Goal: Information Seeking & Learning: Learn about a topic

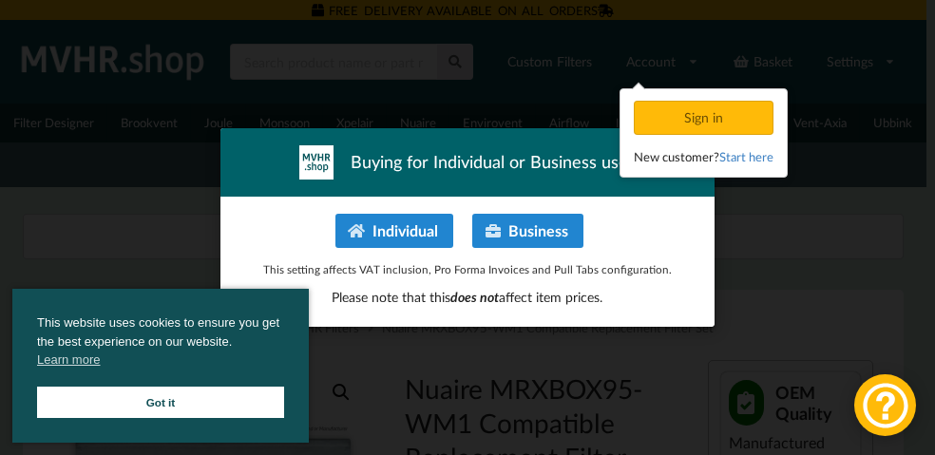
click at [284, 387] on link "Got it" at bounding box center [160, 402] width 247 height 31
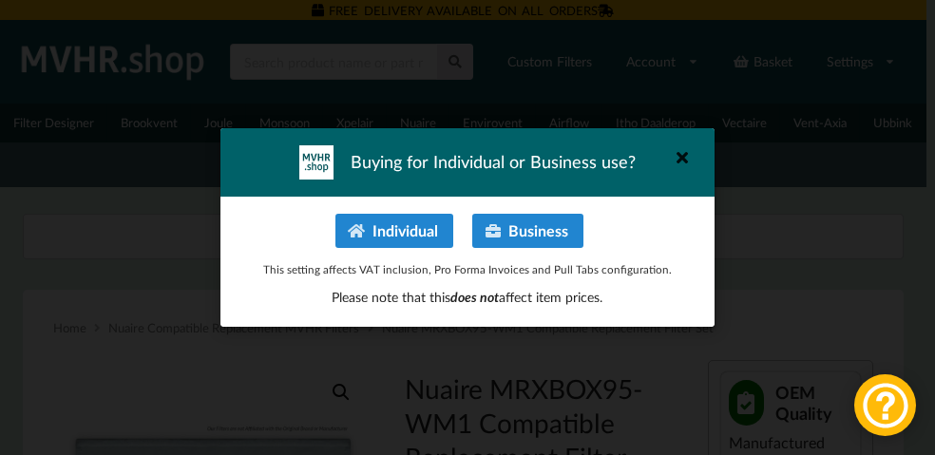
click at [682, 143] on icon at bounding box center [683, 158] width 30 height 30
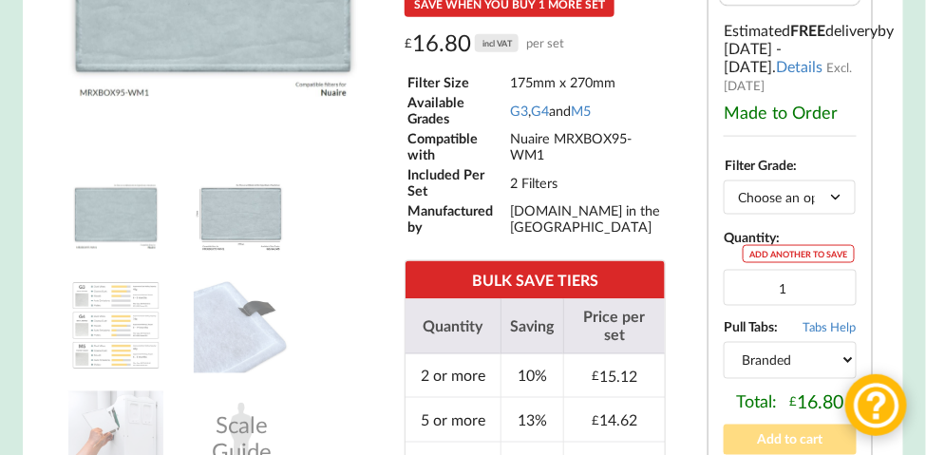
scroll to position [640, 0]
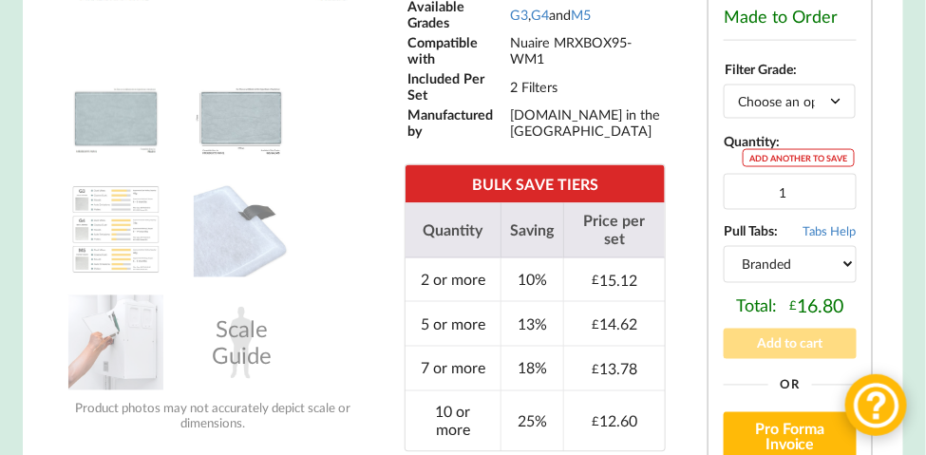
click at [228, 164] on img at bounding box center [241, 116] width 95 height 95
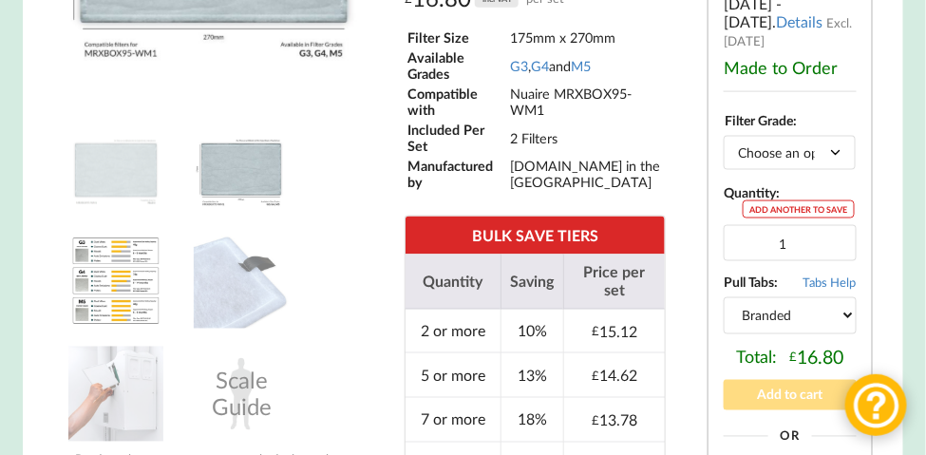
scroll to position [624, 0]
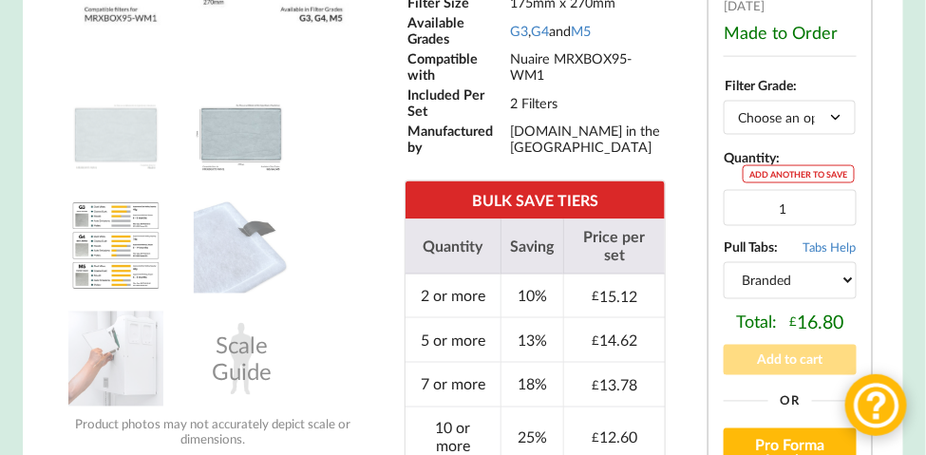
click at [92, 294] on img at bounding box center [115, 246] width 95 height 95
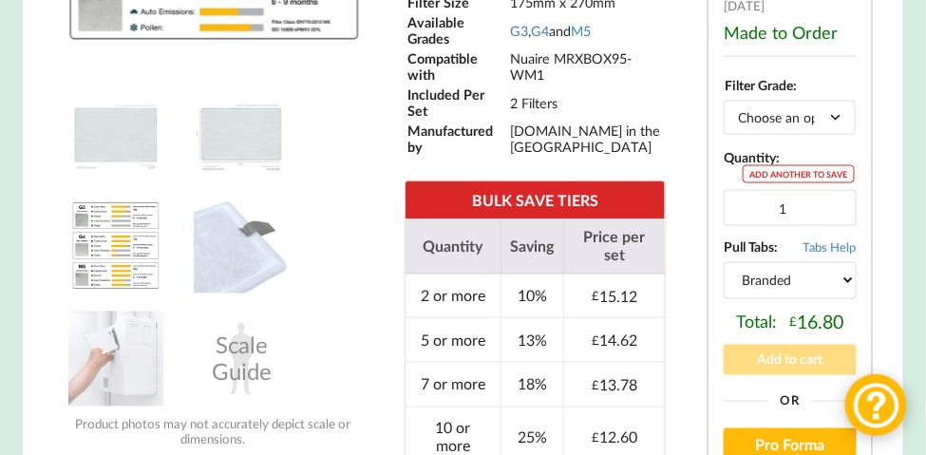
click at [92, 294] on img at bounding box center [115, 246] width 95 height 95
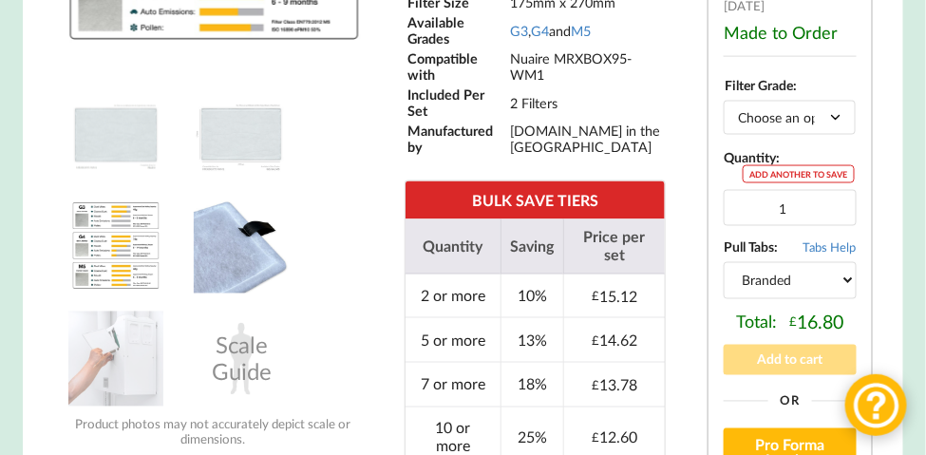
click at [216, 294] on img at bounding box center [241, 246] width 95 height 95
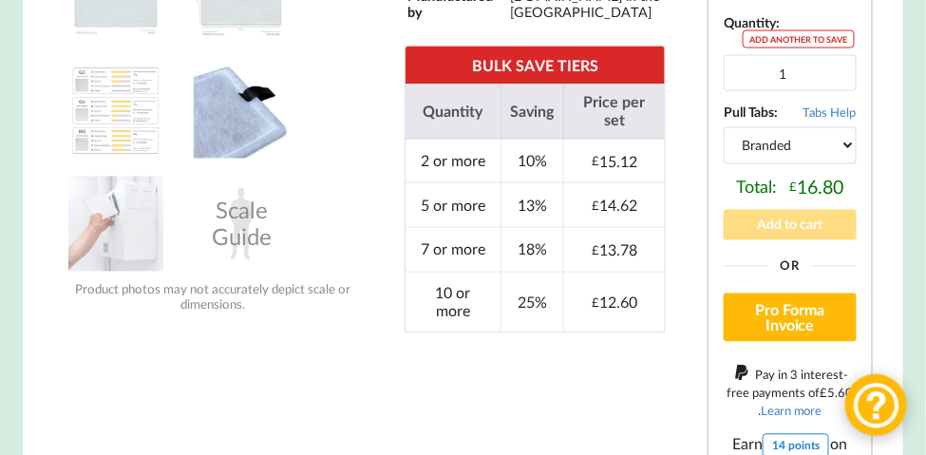
scroll to position [848, 0]
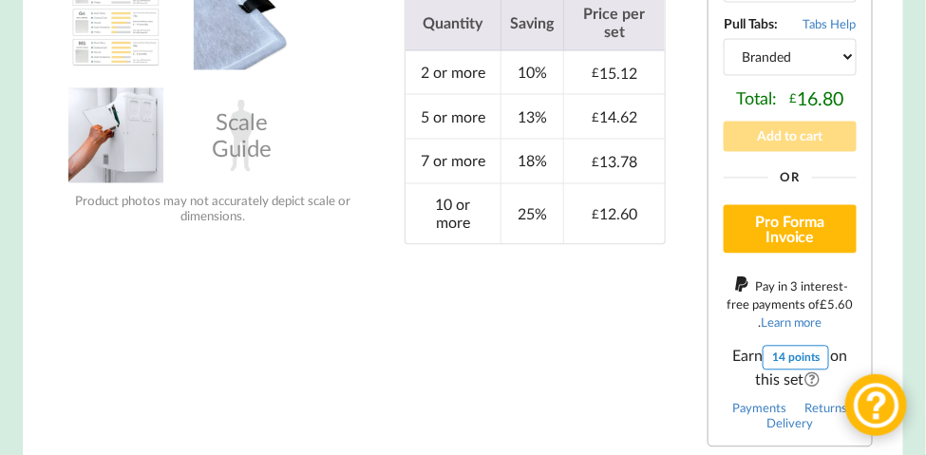
click at [98, 183] on img at bounding box center [115, 135] width 95 height 95
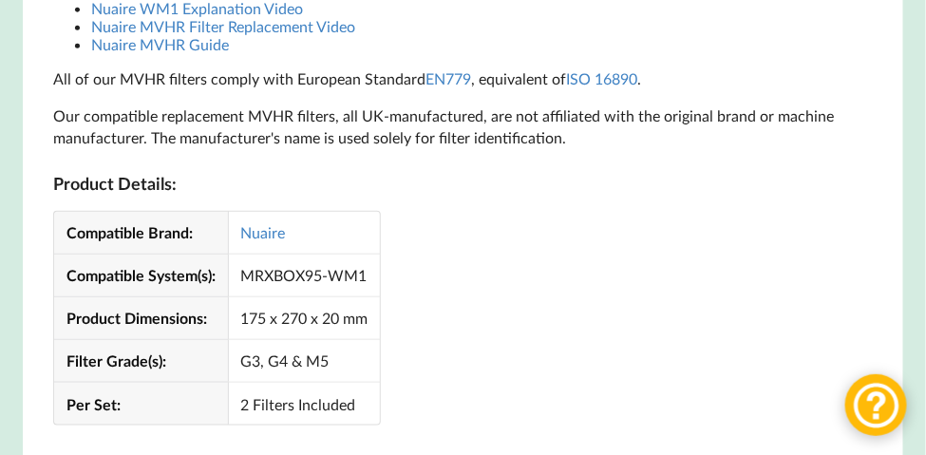
scroll to position [1990, 0]
